Goal: Check status: Check status

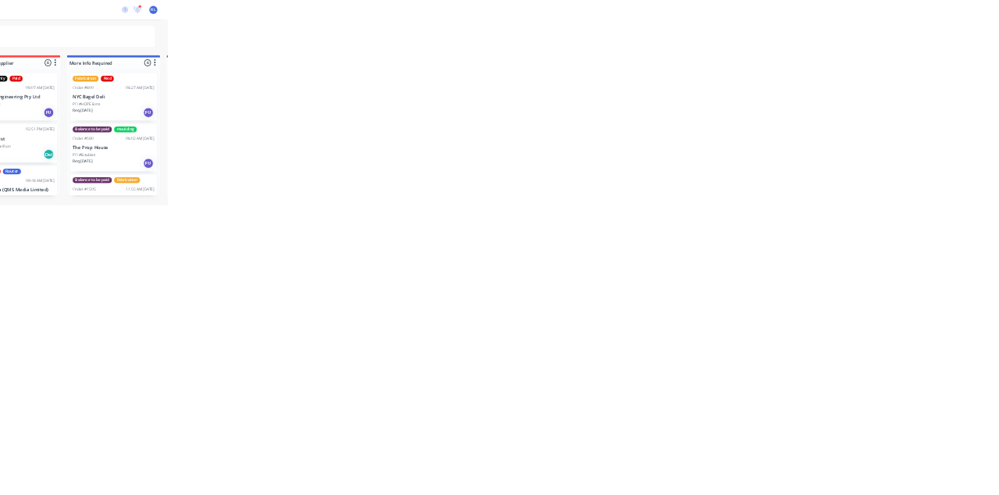
scroll to position [248, 0]
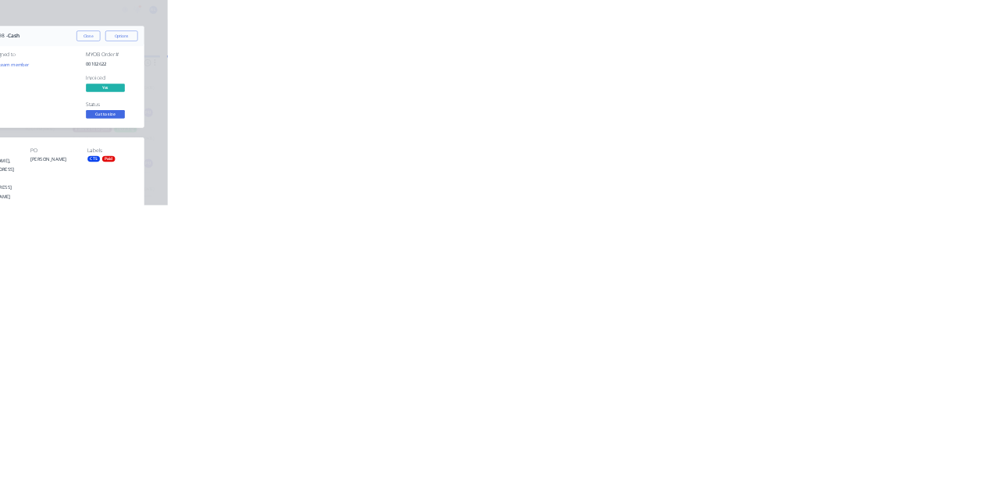
click at [835, 83] on button "Close" at bounding box center [806, 86] width 57 height 25
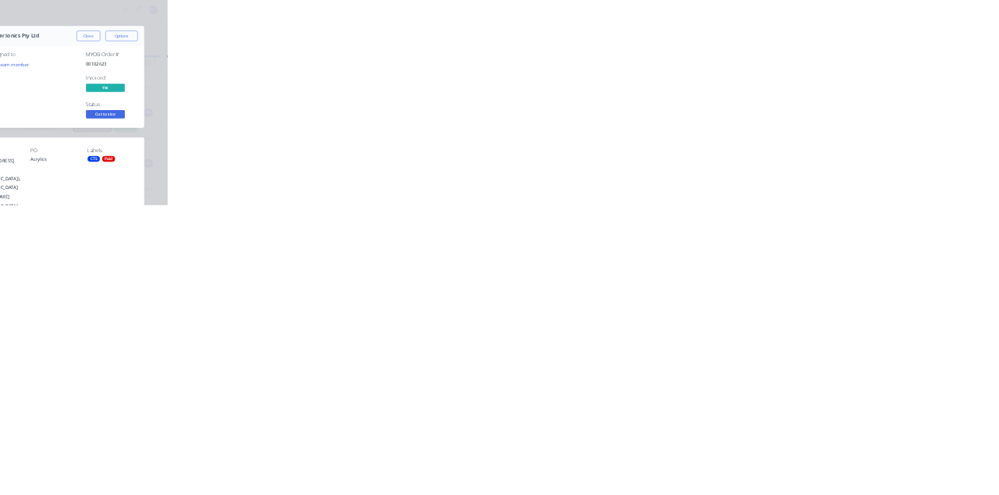
click at [835, 86] on button "Close" at bounding box center [806, 86] width 57 height 25
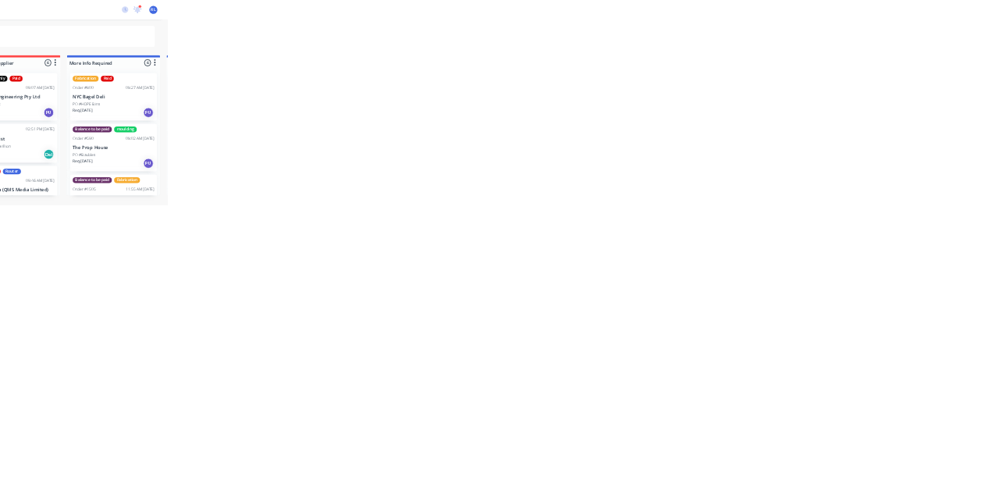
scroll to position [69, 0]
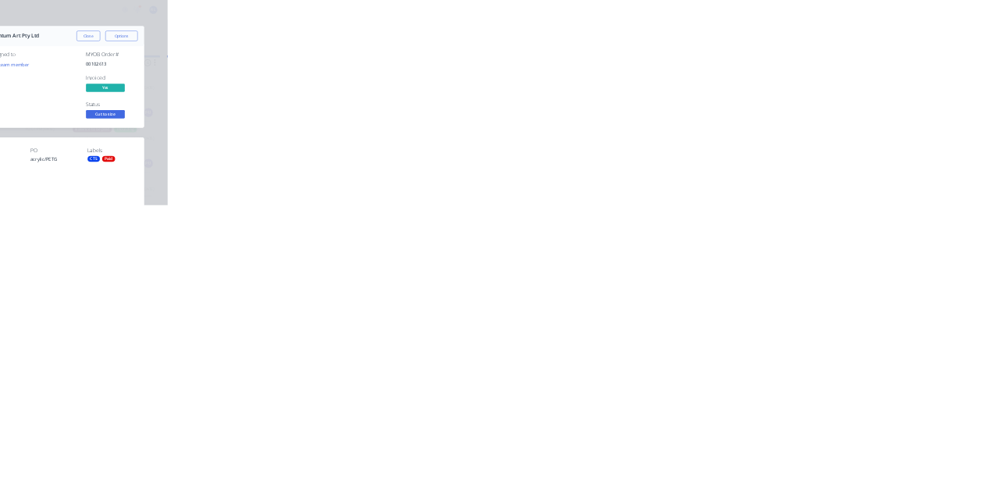
click at [835, 90] on button "Close" at bounding box center [806, 86] width 57 height 25
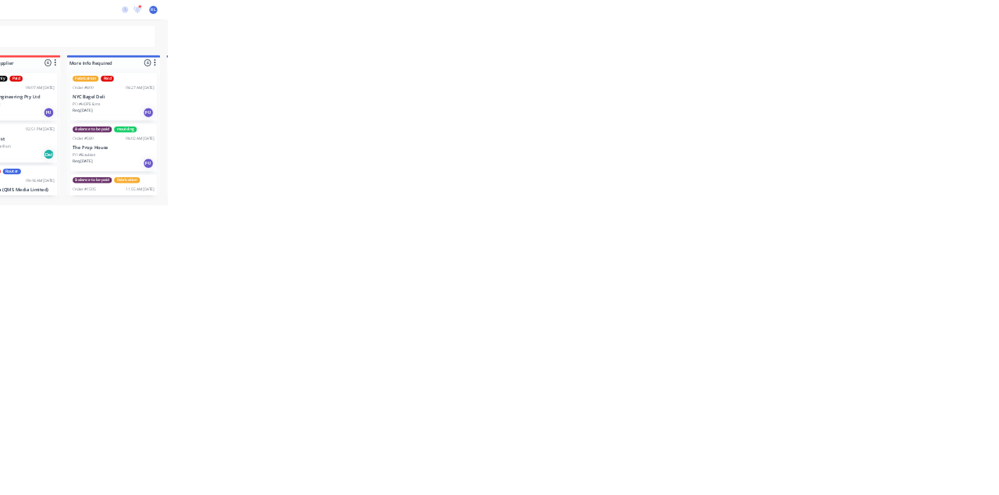
scroll to position [0, 0]
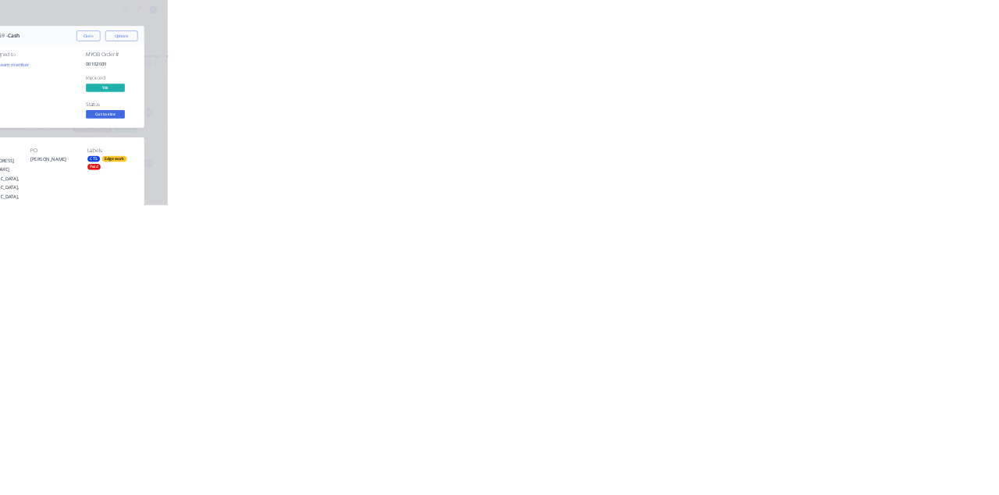
click at [835, 91] on button "Close" at bounding box center [806, 86] width 57 height 25
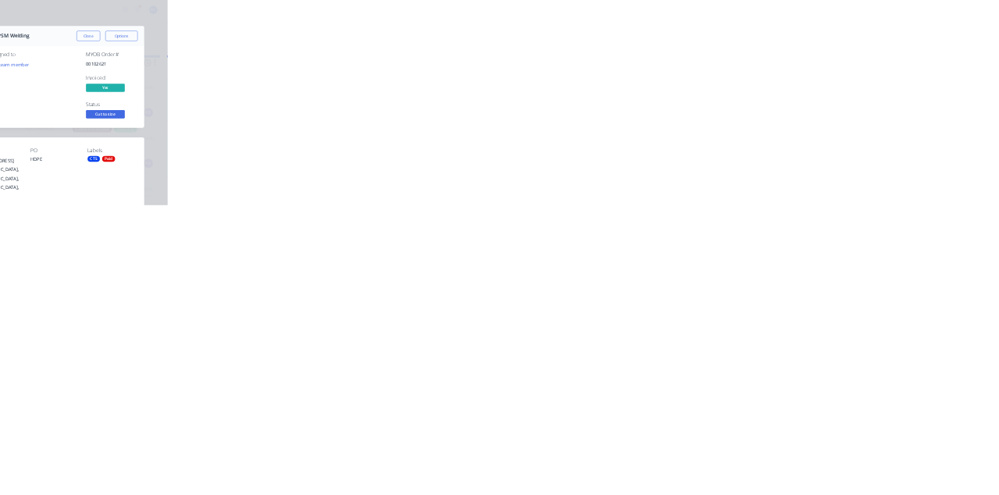
click at [835, 86] on button "Close" at bounding box center [806, 86] width 57 height 25
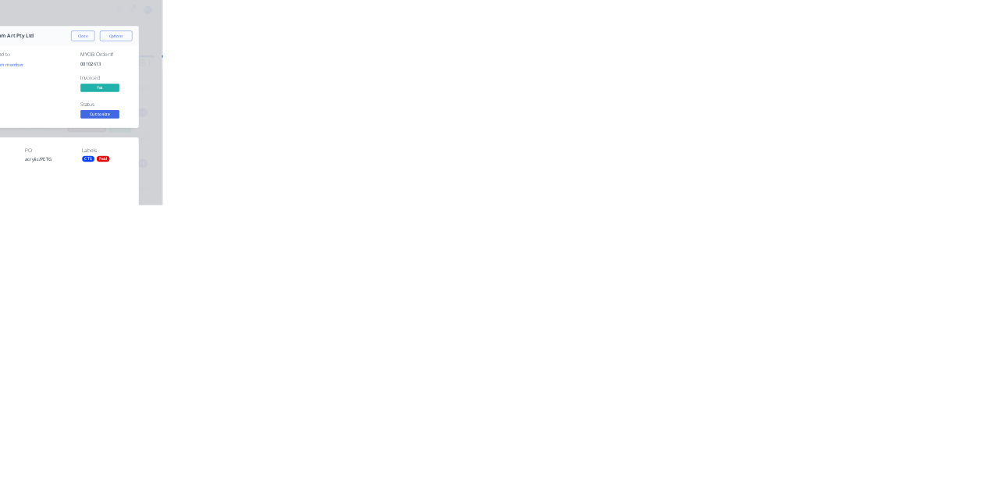
click at [835, 84] on button "Close" at bounding box center [806, 86] width 57 height 25
